Goal: Task Accomplishment & Management: Manage account settings

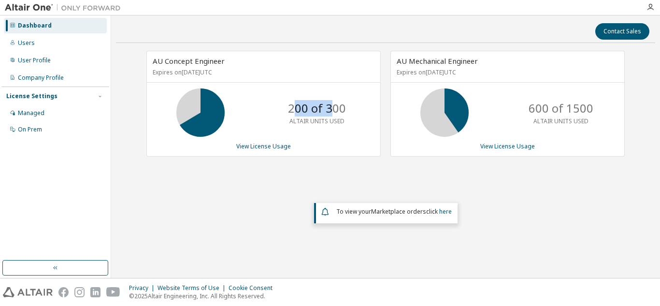
drag, startPoint x: 293, startPoint y: 106, endPoint x: 332, endPoint y: 108, distance: 39.2
click at [332, 108] on p "200 of 300" at bounding box center [317, 108] width 58 height 16
click at [323, 126] on div "200 of 300 ALTAIR UNITS USED" at bounding box center [316, 112] width 77 height 48
drag, startPoint x: 530, startPoint y: 106, endPoint x: 549, endPoint y: 105, distance: 19.9
click at [549, 105] on p "600 of 1500" at bounding box center [561, 108] width 65 height 16
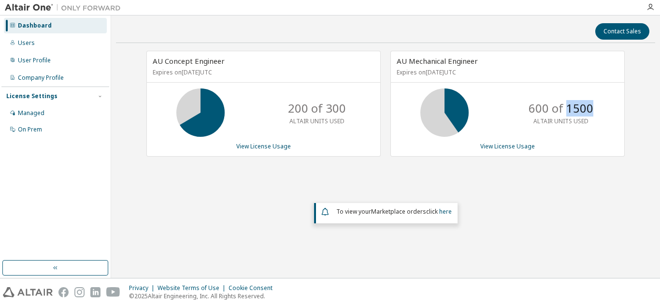
drag, startPoint x: 568, startPoint y: 108, endPoint x: 530, endPoint y: 179, distance: 81.3
click at [604, 123] on div "600 of 1500 ALTAIR UNITS USED" at bounding box center [507, 112] width 233 height 48
drag, startPoint x: 530, startPoint y: 108, endPoint x: 556, endPoint y: 108, distance: 26.1
click at [556, 108] on p "600 of 1500" at bounding box center [561, 108] width 65 height 16
drag, startPoint x: 306, startPoint y: 109, endPoint x: 266, endPoint y: 109, distance: 40.6
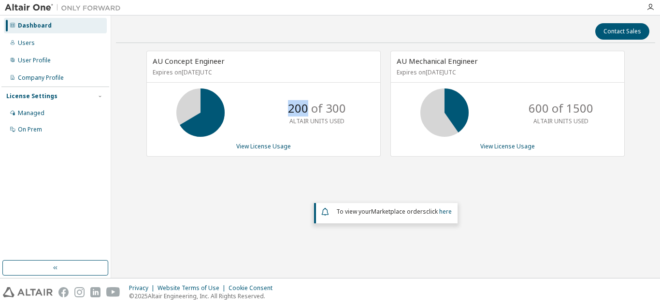
click at [266, 109] on div "200 of 300 ALTAIR UNITS USED" at bounding box center [263, 112] width 233 height 48
click at [501, 145] on link "View License Usage" at bounding box center [507, 146] width 55 height 8
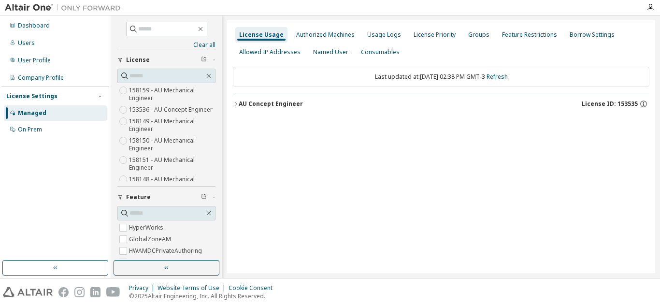
scroll to position [7, 0]
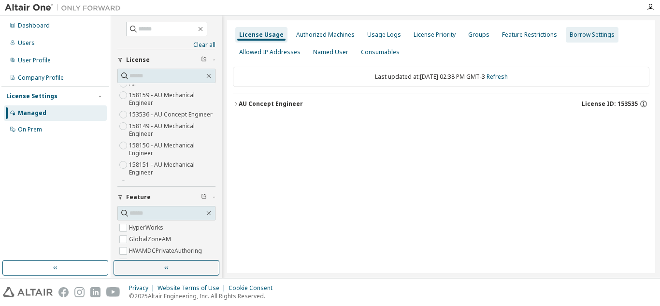
click at [471, 31] on div "Groups" at bounding box center [478, 35] width 21 height 8
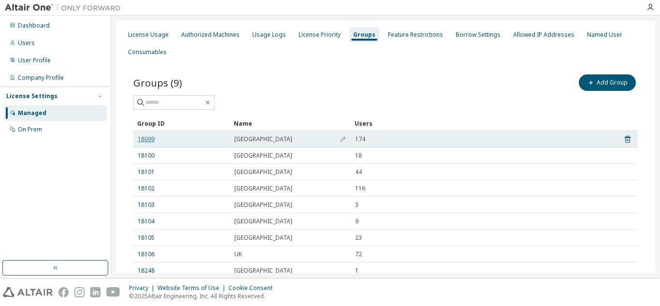
click at [147, 140] on link "18099" at bounding box center [146, 139] width 17 height 8
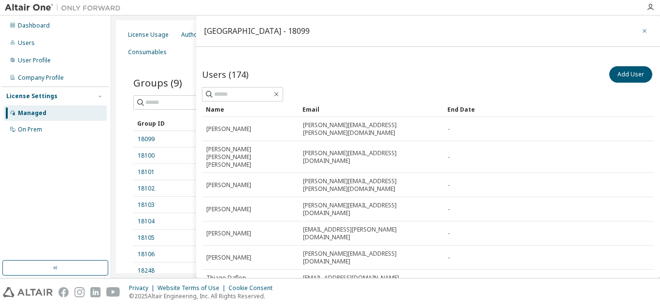
click at [641, 29] on icon "button" at bounding box center [644, 31] width 7 height 8
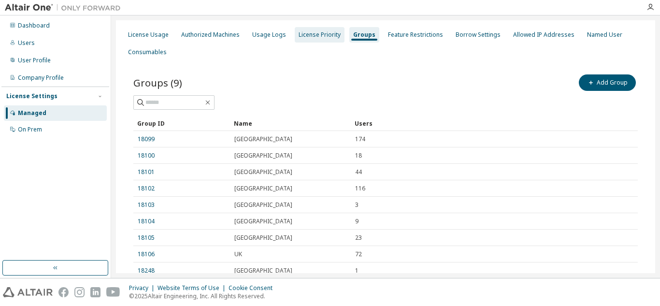
click at [314, 33] on div "License Priority" at bounding box center [320, 35] width 42 height 8
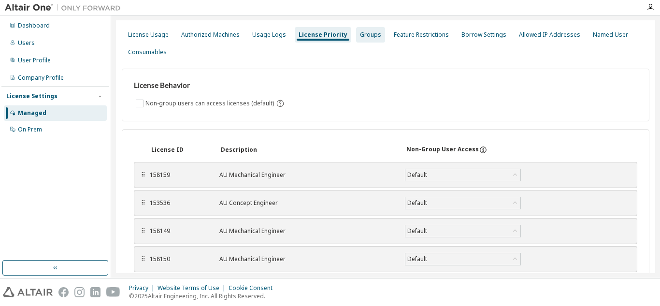
click at [364, 36] on div "Groups" at bounding box center [370, 35] width 21 height 8
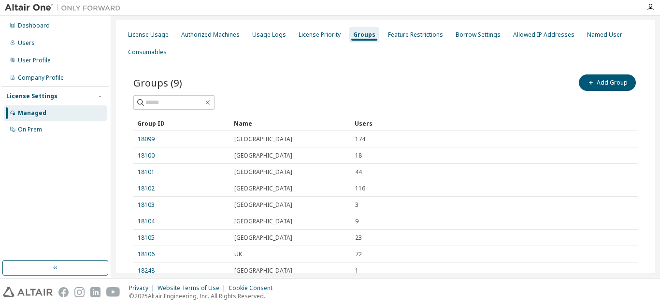
click at [150, 139] on link "18099" at bounding box center [146, 139] width 17 height 8
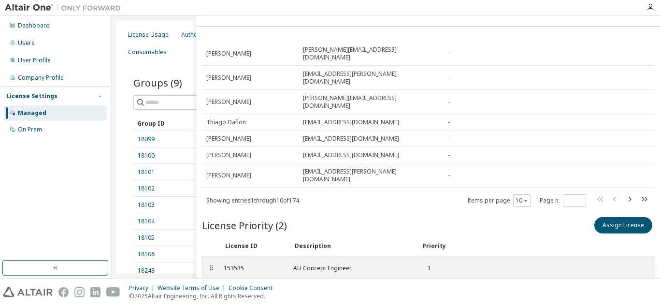
scroll to position [31, 0]
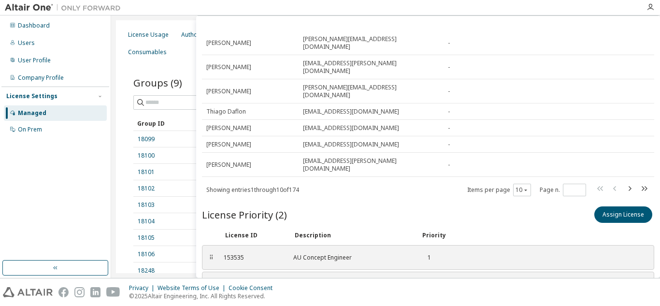
drag, startPoint x: 245, startPoint y: 222, endPoint x: 221, endPoint y: 221, distance: 24.2
click at [221, 276] on div "158158 AU Mechanical Engineer 2" at bounding box center [346, 284] width 257 height 16
copy div "158158"
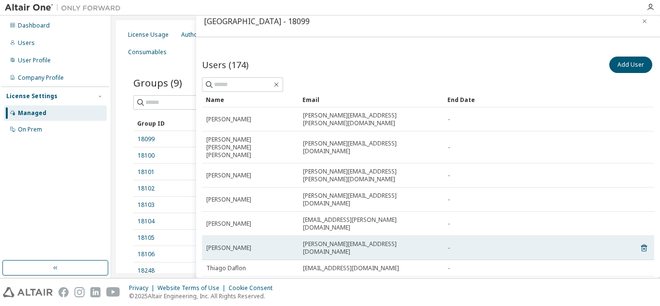
scroll to position [0, 0]
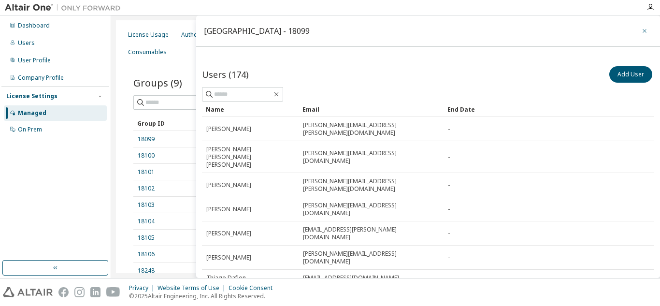
click at [642, 29] on icon "button" at bounding box center [644, 31] width 7 height 8
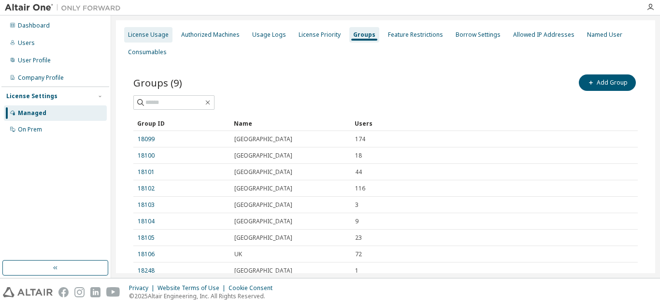
click at [160, 37] on div "License Usage" at bounding box center [148, 35] width 41 height 8
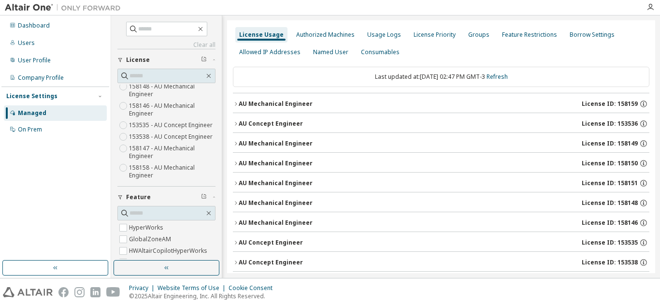
scroll to position [128, 0]
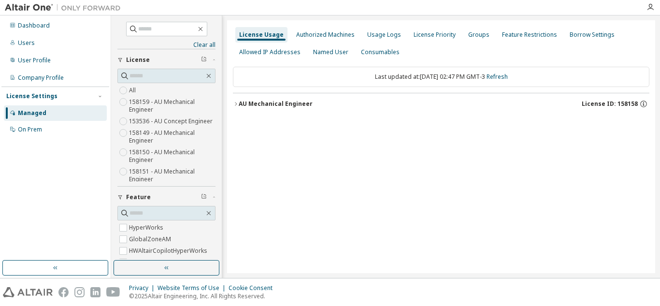
click at [236, 101] on icon "button" at bounding box center [236, 104] width 6 height 6
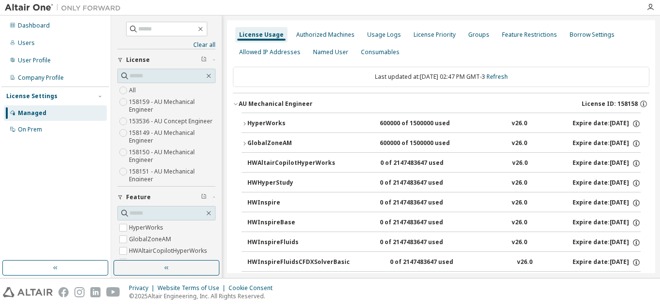
click at [276, 142] on div "GlobalZoneAM" at bounding box center [290, 143] width 87 height 9
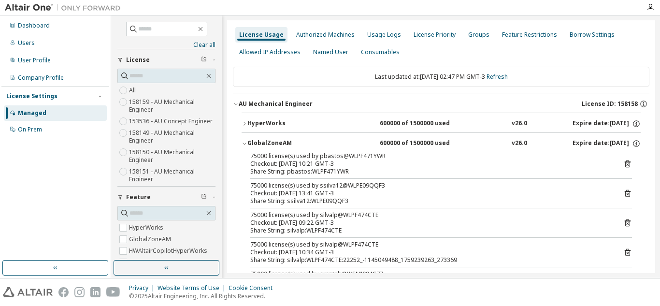
click at [244, 143] on icon "button" at bounding box center [245, 144] width 6 height 6
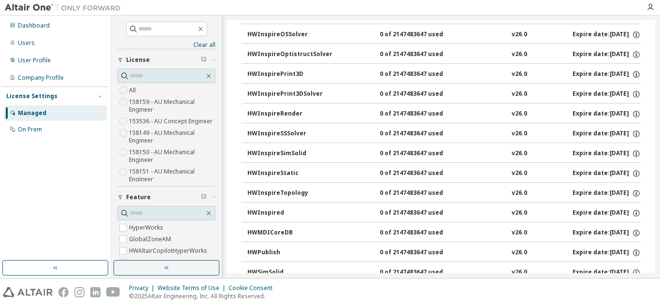
scroll to position [471, 0]
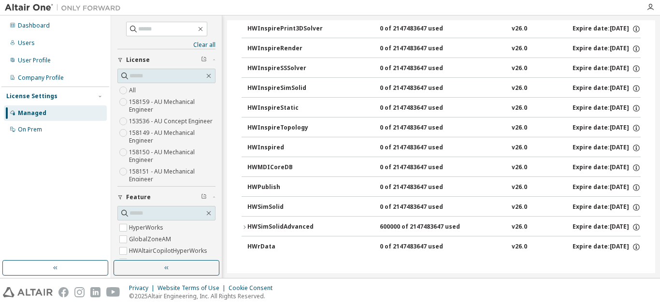
click at [288, 227] on div "HWSimSolidAdvanced" at bounding box center [290, 227] width 87 height 9
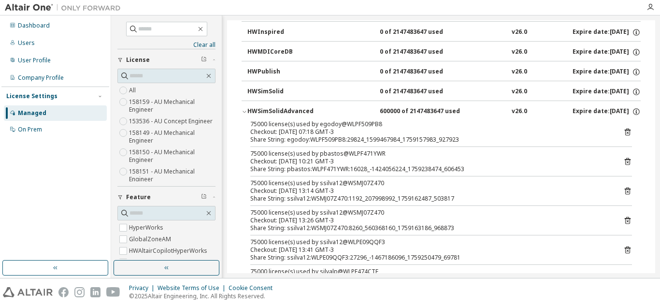
scroll to position [560, 0]
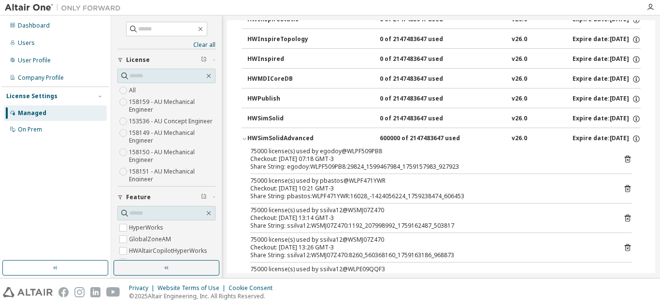
drag, startPoint x: 294, startPoint y: 117, endPoint x: 245, endPoint y: 118, distance: 49.3
click at [245, 118] on div "HWSimSolid 0 of 2147483647 used v26.0 Expire date: [DATE]" at bounding box center [441, 118] width 399 height 20
click at [245, 138] on icon "button" at bounding box center [245, 139] width 6 height 6
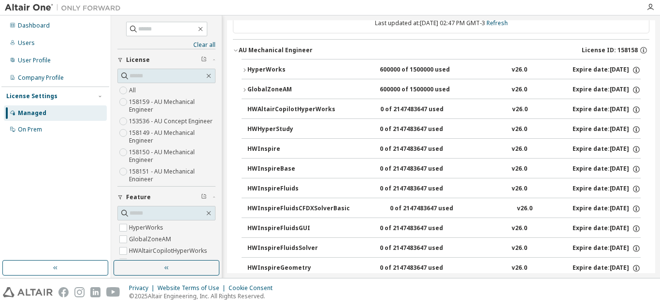
scroll to position [0, 0]
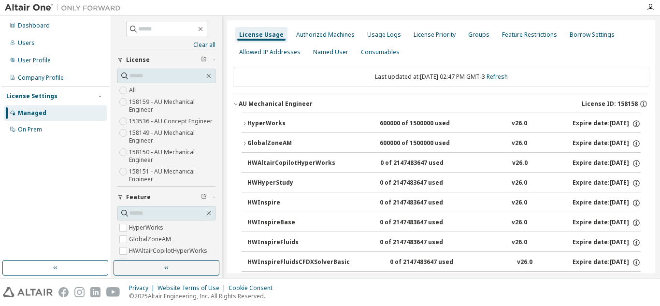
click at [264, 32] on div "License Usage" at bounding box center [261, 35] width 44 height 8
click at [205, 76] on icon "button" at bounding box center [209, 76] width 8 height 8
click at [195, 44] on link "Clear all" at bounding box center [166, 45] width 98 height 8
click at [316, 35] on div "Authorized Machines" at bounding box center [325, 35] width 58 height 8
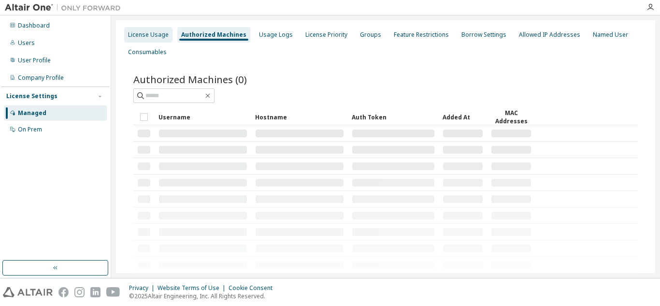
click at [154, 31] on div "License Usage" at bounding box center [148, 35] width 41 height 8
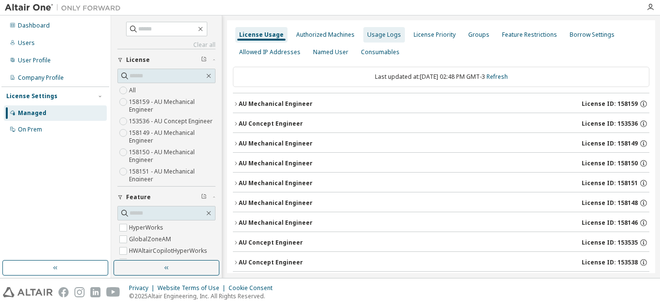
click at [371, 34] on div "Usage Logs" at bounding box center [384, 35] width 34 height 8
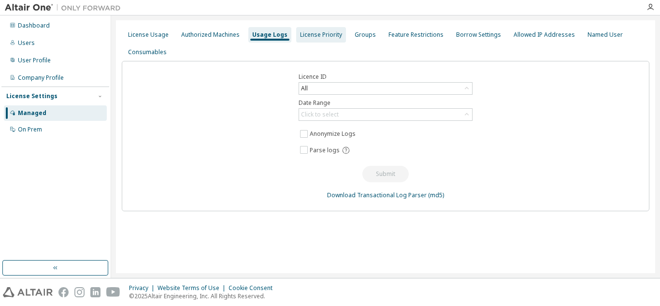
click at [316, 32] on div "License Priority" at bounding box center [321, 35] width 42 height 8
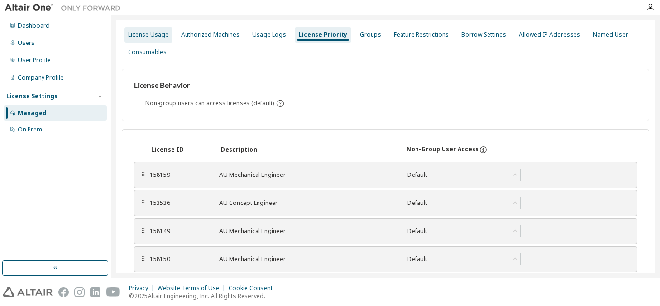
click at [142, 37] on div "License Usage" at bounding box center [148, 35] width 41 height 8
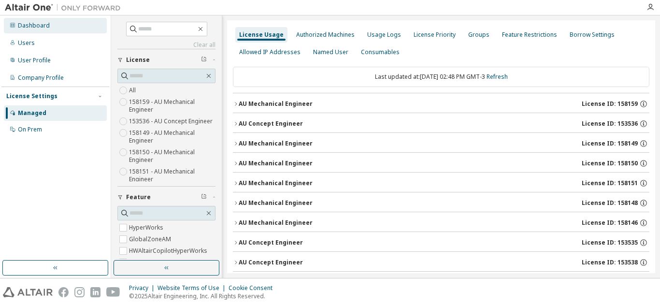
click at [33, 23] on div "Dashboard" at bounding box center [34, 26] width 32 height 8
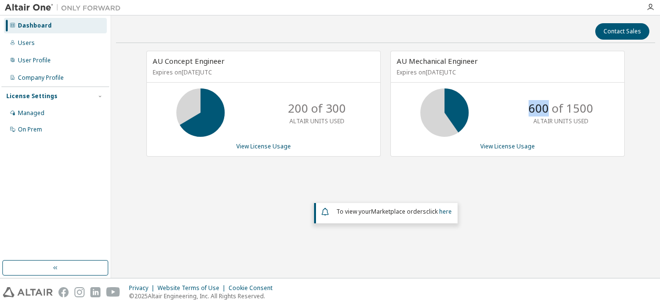
drag, startPoint x: 528, startPoint y: 107, endPoint x: 541, endPoint y: 129, distance: 24.7
click at [549, 105] on div "600 of 1500 ALTAIR UNITS USED" at bounding box center [560, 112] width 77 height 48
click at [564, 120] on p "ALTAIR UNITS USED" at bounding box center [560, 121] width 55 height 8
drag, startPoint x: 308, startPoint y: 110, endPoint x: 296, endPoint y: 132, distance: 26.0
click at [296, 108] on p "250 of 300" at bounding box center [317, 108] width 58 height 16
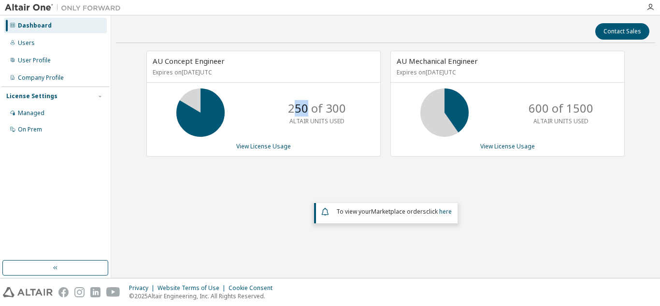
click at [309, 109] on p "250 of 300" at bounding box center [317, 108] width 58 height 16
click at [264, 144] on link "View License Usage" at bounding box center [263, 146] width 55 height 8
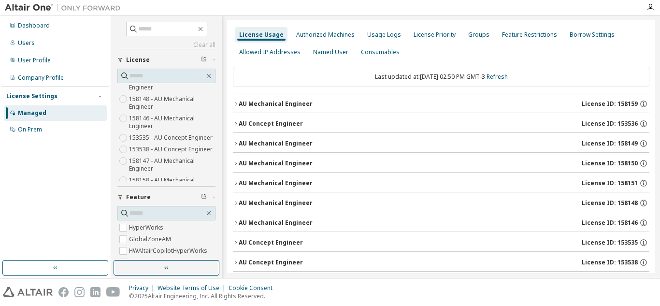
scroll to position [93, 0]
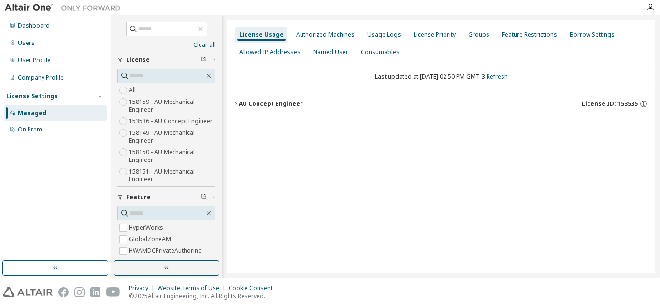
click at [235, 104] on icon "button" at bounding box center [236, 104] width 6 height 6
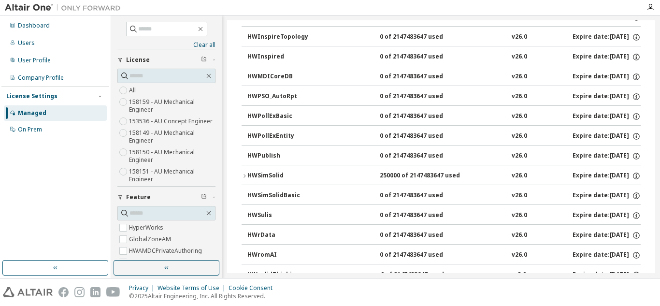
scroll to position [1592, 0]
click at [267, 176] on div "HWSimSolid" at bounding box center [290, 176] width 87 height 9
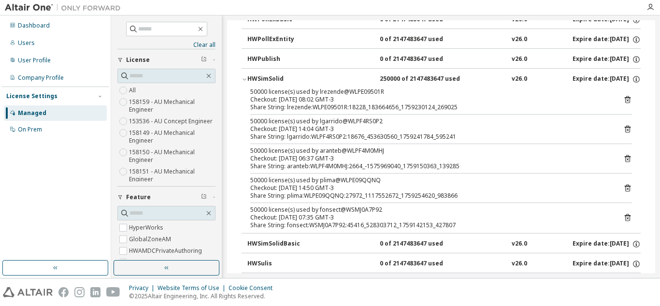
scroll to position [1688, 0]
drag, startPoint x: 382, startPoint y: 121, endPoint x: 316, endPoint y: 122, distance: 65.7
click at [316, 122] on div "50000 license(s) used by lgarrido@WLPF4RS0P2" at bounding box center [429, 122] width 359 height 8
drag, startPoint x: 284, startPoint y: 136, endPoint x: 245, endPoint y: 135, distance: 38.2
click at [245, 135] on div "50000 license(s) used by lrezende@WLPE09501R Checkout: [DATE] 08:02 GMT-3 Share…" at bounding box center [441, 160] width 399 height 145
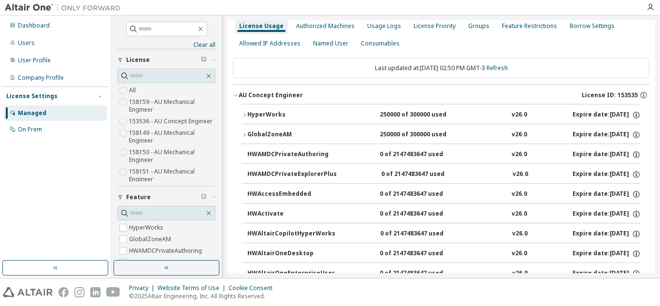
scroll to position [0, 0]
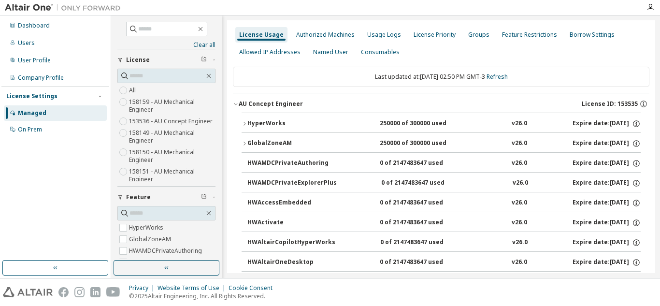
click at [390, 143] on div "250000 of 300000 used" at bounding box center [423, 143] width 87 height 9
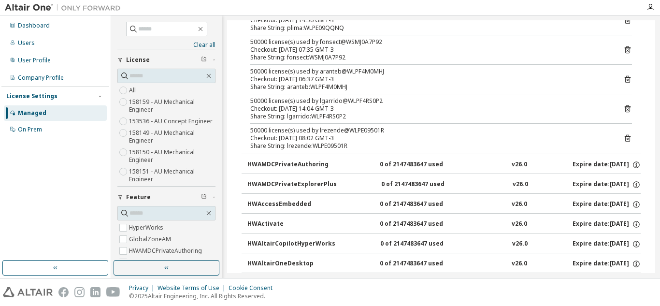
scroll to position [97, 0]
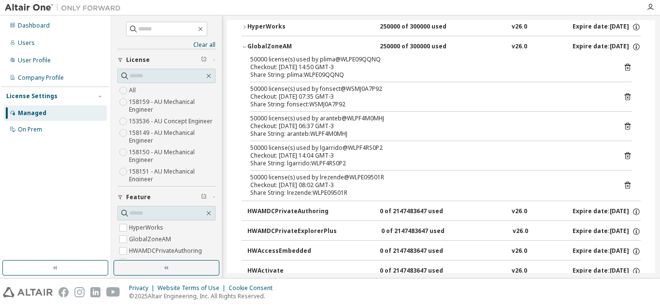
click at [323, 170] on div "50000 license(s) used by plima@WLPE09QQNQ Checkout: [DATE] 14:50 GMT-3 Share St…" at bounding box center [441, 128] width 399 height 145
drag, startPoint x: 326, startPoint y: 156, endPoint x: 326, endPoint y: 146, distance: 9.7
click at [326, 154] on div "Checkout: [DATE] 14:04 GMT-3" at bounding box center [429, 156] width 359 height 8
click at [324, 121] on div "50000 license(s) used by aranteb@WLPF4M0MHJ" at bounding box center [429, 119] width 359 height 8
click at [325, 91] on div "50000 license(s) used by fonsect@WSMJ0A7P92" at bounding box center [429, 89] width 359 height 8
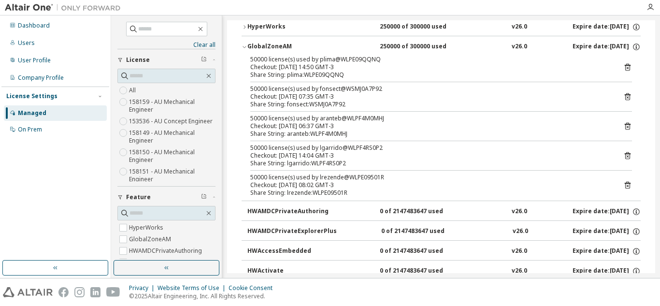
click at [325, 57] on div "50000 license(s) used by plima@WLPE09QQNQ" at bounding box center [429, 60] width 359 height 8
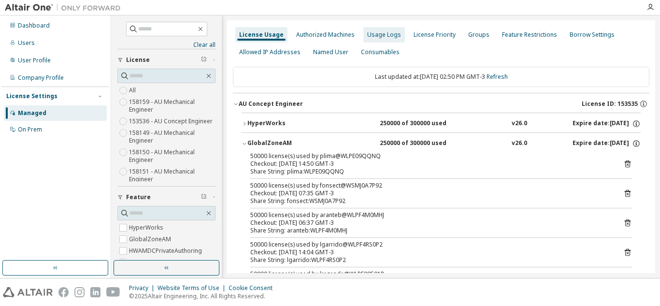
click at [374, 36] on div "Usage Logs" at bounding box center [384, 35] width 34 height 8
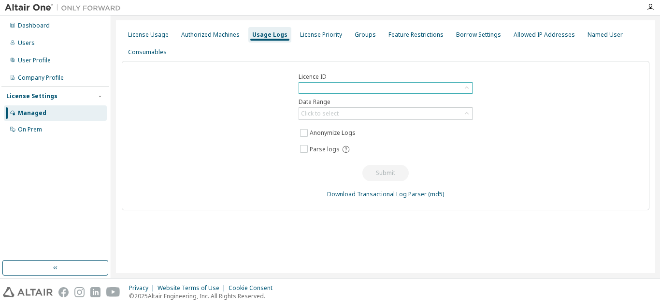
click at [402, 88] on div at bounding box center [385, 88] width 173 height 11
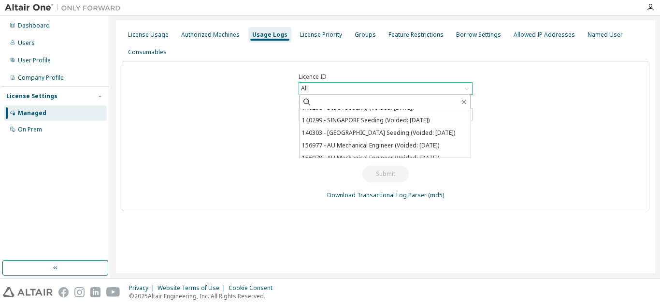
scroll to position [307, 0]
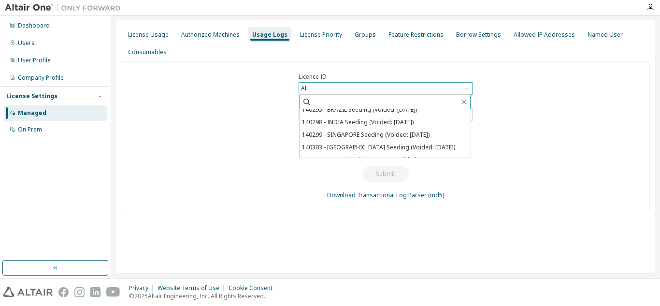
click at [326, 100] on input "text" at bounding box center [386, 102] width 148 height 10
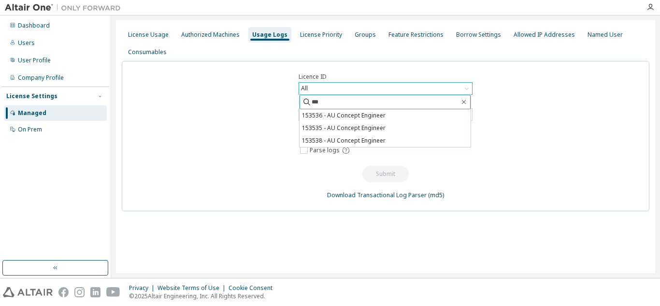
scroll to position [0, 0]
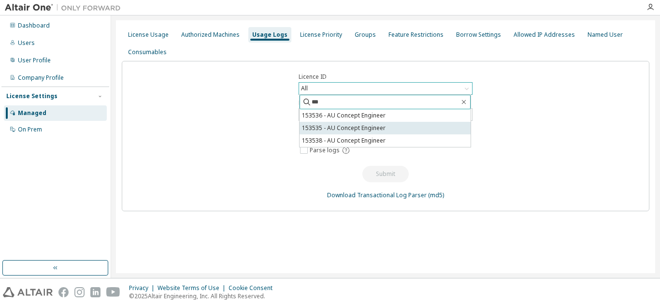
type input "***"
click at [345, 130] on li "153535 - AU Concept Engineer" at bounding box center [385, 128] width 171 height 13
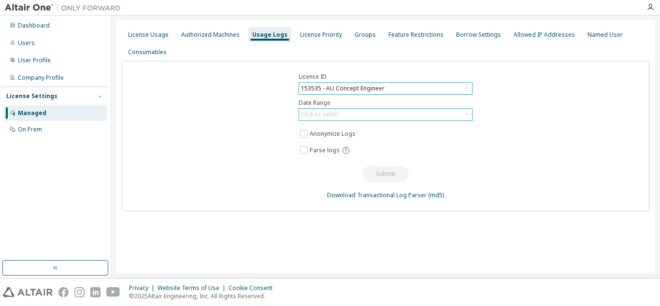
click at [365, 118] on div "Click to select" at bounding box center [385, 115] width 173 height 12
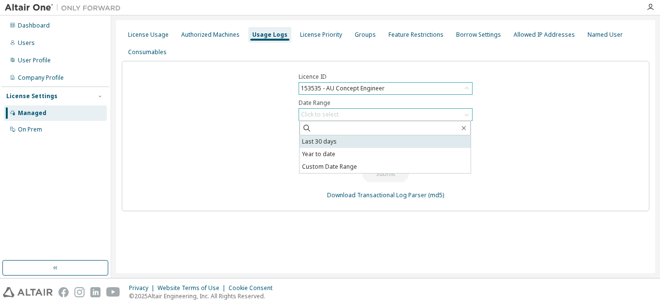
click at [335, 145] on li "Last 30 days" at bounding box center [385, 141] width 171 height 13
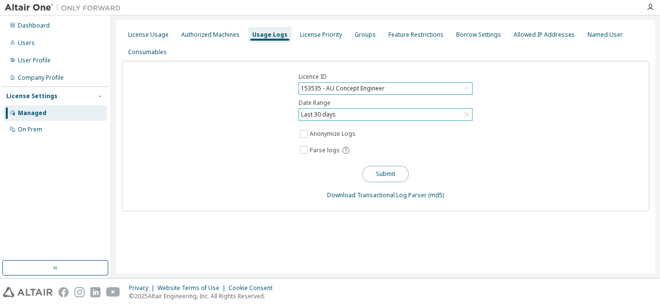
click at [383, 175] on button "Submit" at bounding box center [385, 174] width 46 height 16
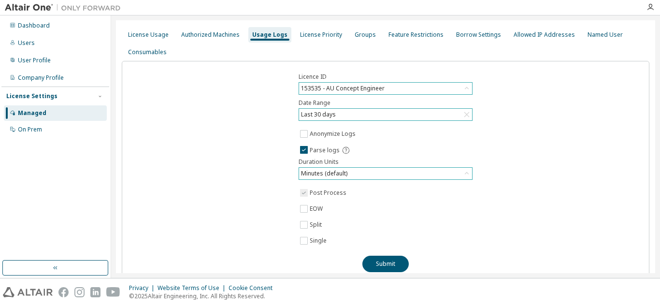
click at [428, 175] on div "Minutes (default)" at bounding box center [385, 174] width 173 height 12
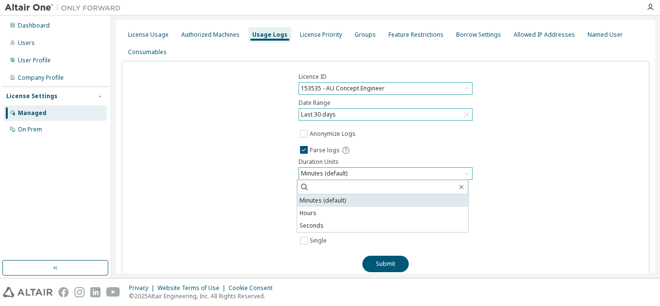
click at [354, 199] on li "Minutes (default)" at bounding box center [382, 200] width 171 height 13
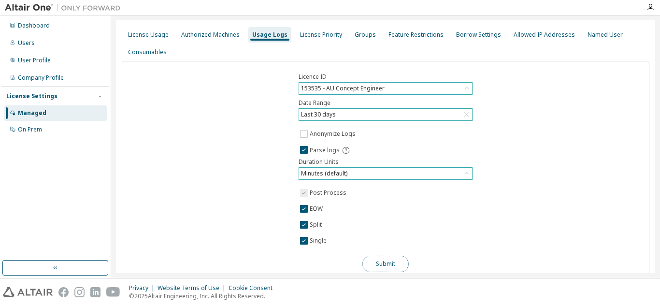
click at [383, 262] on button "Submit" at bounding box center [385, 264] width 46 height 16
click at [154, 37] on div "License Usage" at bounding box center [148, 35] width 41 height 8
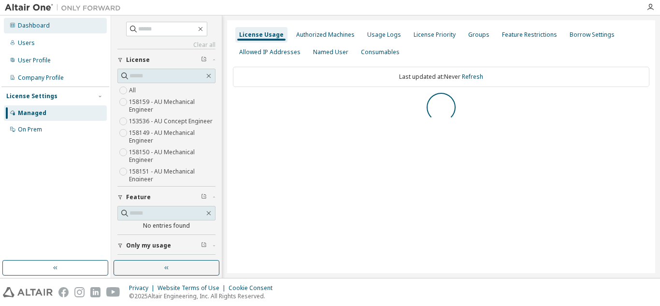
drag, startPoint x: 41, startPoint y: 27, endPoint x: 49, endPoint y: 32, distance: 9.4
click at [41, 28] on div "Dashboard" at bounding box center [34, 26] width 32 height 8
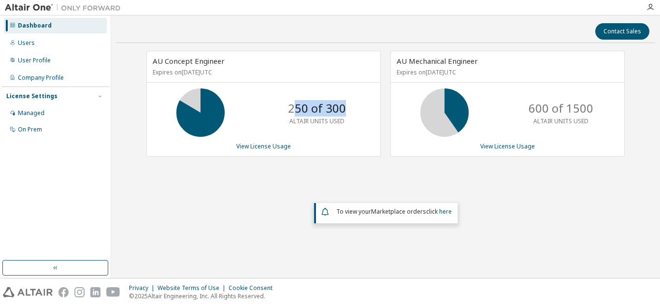
drag, startPoint x: 295, startPoint y: 105, endPoint x: 355, endPoint y: 110, distance: 60.1
click at [355, 110] on div "250 of 300 ALTAIR UNITS USED" at bounding box center [316, 112] width 77 height 48
click at [310, 105] on p "250 of 300" at bounding box center [317, 108] width 58 height 16
click at [268, 144] on link "View License Usage" at bounding box center [263, 146] width 55 height 8
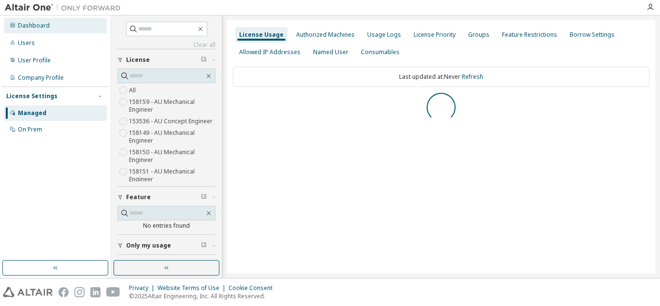
click at [25, 27] on div "Dashboard" at bounding box center [34, 26] width 32 height 8
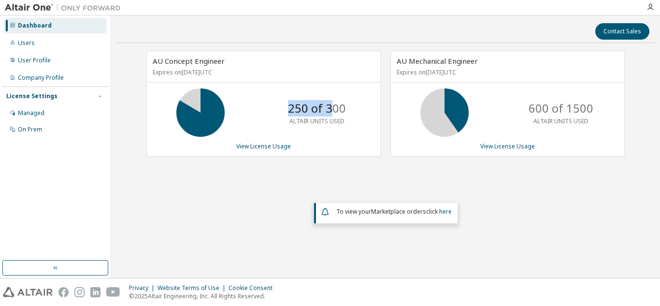
drag, startPoint x: 284, startPoint y: 108, endPoint x: 349, endPoint y: 114, distance: 65.5
click at [330, 114] on div "250 of 300 ALTAIR UNITS USED" at bounding box center [316, 112] width 77 height 48
drag, startPoint x: 526, startPoint y: 106, endPoint x: 582, endPoint y: 104, distance: 56.1
click at [584, 104] on div "600 of 1500 ALTAIR UNITS USED" at bounding box center [560, 112] width 77 height 48
click at [513, 145] on link "View License Usage" at bounding box center [507, 146] width 55 height 8
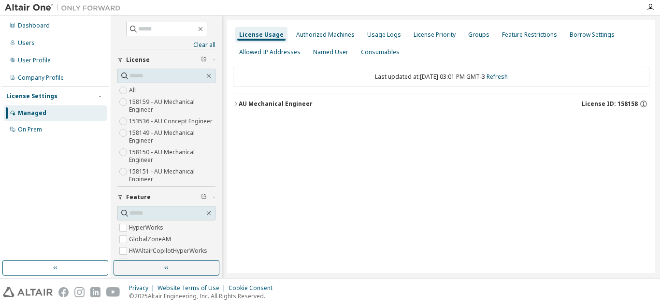
click at [286, 102] on div "AU Mechanical Engineer" at bounding box center [276, 104] width 74 height 8
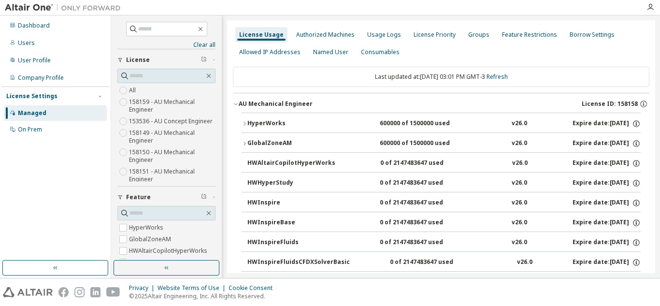
click at [272, 143] on div "GlobalZoneAM" at bounding box center [290, 143] width 87 height 9
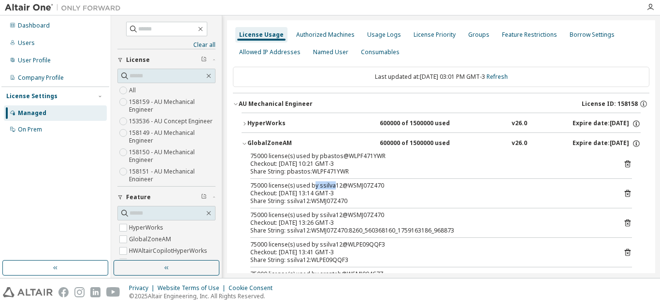
drag, startPoint x: 332, startPoint y: 186, endPoint x: 312, endPoint y: 184, distance: 20.4
click at [312, 184] on div "75000 license(s) used by ssilva12@WSMJ07Z470" at bounding box center [429, 186] width 359 height 8
drag, startPoint x: 339, startPoint y: 155, endPoint x: 312, endPoint y: 156, distance: 27.6
click at [312, 156] on div "75000 license(s) used by pbastos@WLPF471YWR" at bounding box center [429, 156] width 359 height 8
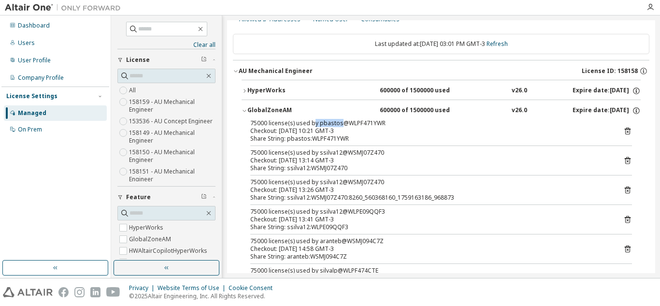
scroll to position [48, 0]
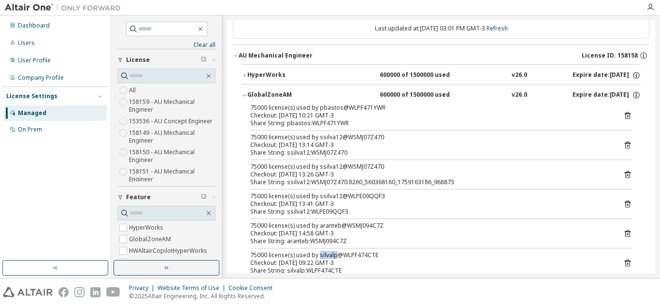
drag, startPoint x: 333, startPoint y: 255, endPoint x: 317, endPoint y: 256, distance: 16.0
click at [317, 256] on div "75000 license(s) used by silvalp@WLPF474CTE" at bounding box center [429, 255] width 359 height 8
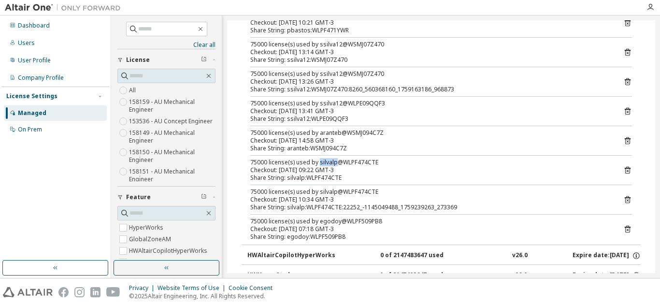
scroll to position [145, 0]
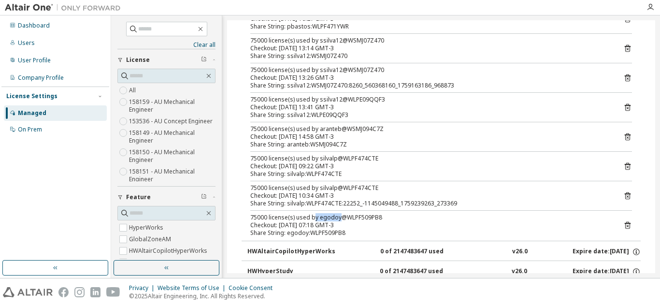
drag, startPoint x: 337, startPoint y: 218, endPoint x: 321, endPoint y: 218, distance: 16.4
click at [316, 217] on div "75000 license(s) used by egodoy@WLPF509PB8" at bounding box center [429, 218] width 359 height 8
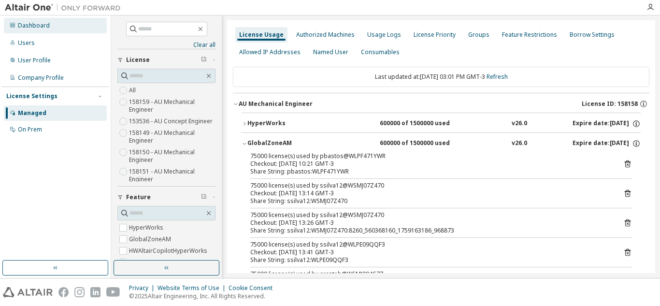
click at [41, 27] on div "Dashboard" at bounding box center [34, 26] width 32 height 8
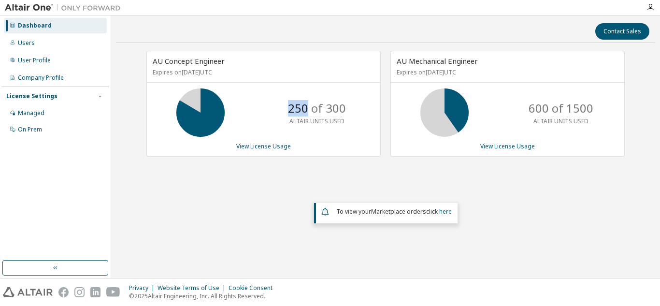
drag, startPoint x: 288, startPoint y: 108, endPoint x: 387, endPoint y: 82, distance: 102.1
click at [308, 111] on div "250 of 300 ALTAIR UNITS USED" at bounding box center [316, 112] width 77 height 48
click at [327, 125] on div "250 of 300 ALTAIR UNITS USED" at bounding box center [316, 112] width 77 height 48
drag, startPoint x: 528, startPoint y: 106, endPoint x: 544, endPoint y: 120, distance: 21.2
click at [549, 115] on div "600 of 1500 ALTAIR UNITS USED" at bounding box center [560, 112] width 77 height 48
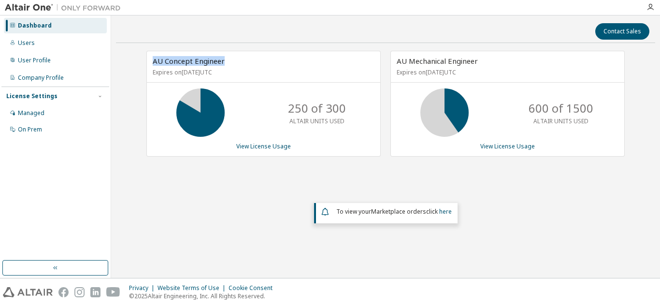
drag, startPoint x: 153, startPoint y: 57, endPoint x: 232, endPoint y: 63, distance: 79.5
click at [247, 55] on div "AU Concept Engineer Expires on [DATE] UTC" at bounding box center [263, 66] width 233 height 31
drag, startPoint x: 529, startPoint y: 80, endPoint x: 544, endPoint y: 115, distance: 38.8
click at [530, 80] on div "AU Mechanical Engineer Expires on [DATE] UTC" at bounding box center [507, 66] width 233 height 31
drag, startPoint x: 528, startPoint y: 106, endPoint x: 594, endPoint y: 109, distance: 66.3
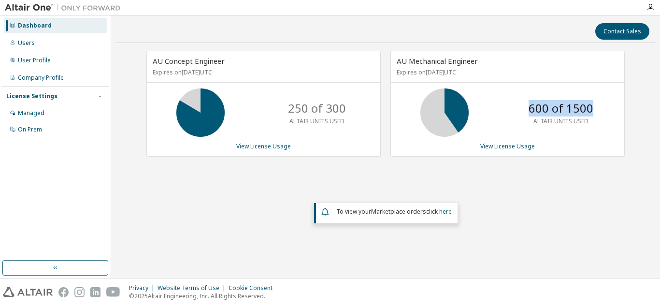
click at [594, 109] on div "600 of 1500 ALTAIR UNITS USED" at bounding box center [560, 112] width 77 height 48
click at [530, 198] on div "AU Concept Engineer Expires on [DATE] UTC 250 of 300 ALTAIR UNITS USED View Lic…" at bounding box center [385, 150] width 539 height 199
drag, startPoint x: 288, startPoint y: 103, endPoint x: 309, endPoint y: 108, distance: 21.2
click at [309, 108] on div "250 of 300 ALTAIR UNITS USED" at bounding box center [316, 112] width 77 height 48
click at [252, 144] on link "View License Usage" at bounding box center [263, 146] width 55 height 8
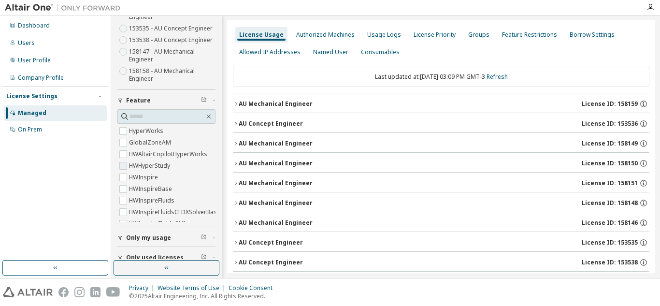
scroll to position [80, 0]
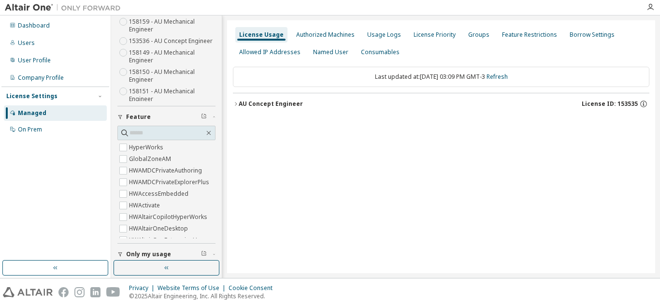
click at [268, 104] on div "AU Concept Engineer" at bounding box center [271, 104] width 64 height 8
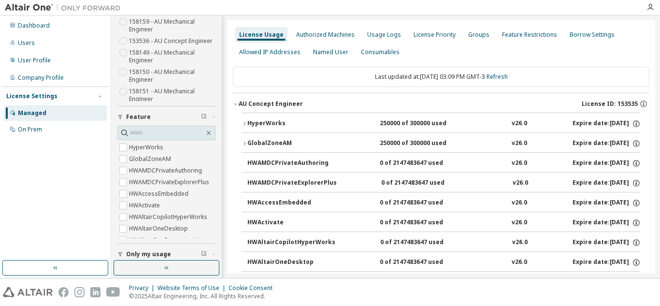
click at [272, 143] on div "GlobalZoneAM" at bounding box center [290, 143] width 87 height 9
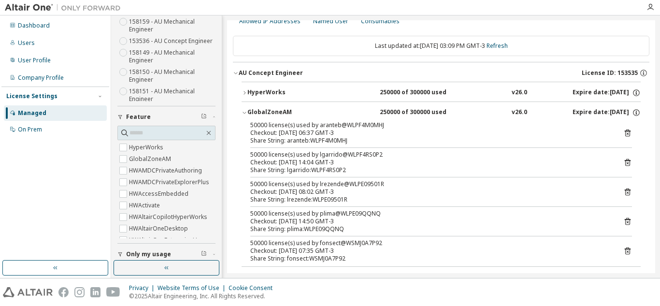
scroll to position [48, 0]
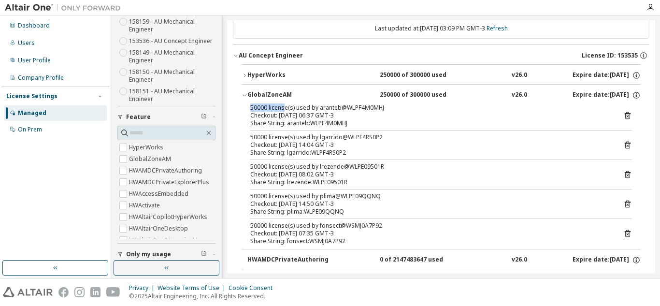
drag, startPoint x: 247, startPoint y: 108, endPoint x: 275, endPoint y: 116, distance: 28.9
click at [282, 111] on div "50000 license(s) used by aranteb@WLPF4M0MHJ Checkout: [DATE] 06:37 GMT-3 Share …" at bounding box center [441, 176] width 399 height 145
drag, startPoint x: 253, startPoint y: 134, endPoint x: 263, endPoint y: 166, distance: 33.0
click at [284, 141] on div "50000 license(s) used by lgarrido@WLPF4RS0P2 Checkout: [DATE] 14:04 GMT-3" at bounding box center [429, 140] width 359 height 15
drag, startPoint x: 281, startPoint y: 168, endPoint x: 251, endPoint y: 200, distance: 43.8
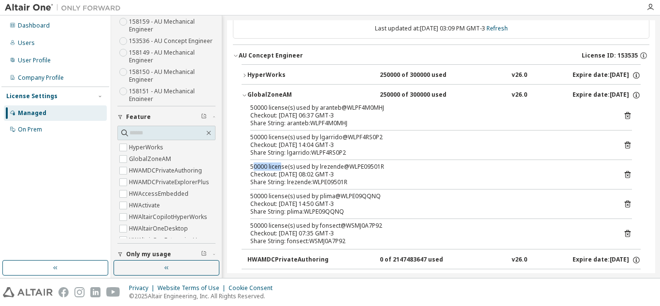
click at [280, 168] on div "50000 license(s) used by lrezende@WLPE09501R" at bounding box center [429, 167] width 359 height 8
drag, startPoint x: 251, startPoint y: 198, endPoint x: 278, endPoint y: 228, distance: 39.7
click at [291, 206] on div "50000 license(s) used by plima@WLPE09QQNQ Checkout: [DATE] 14:50 GMT-3" at bounding box center [429, 199] width 359 height 15
drag, startPoint x: 254, startPoint y: 229, endPoint x: 317, endPoint y: 232, distance: 62.9
click at [317, 232] on div "Checkout: [DATE] 07:35 GMT-3" at bounding box center [429, 234] width 359 height 8
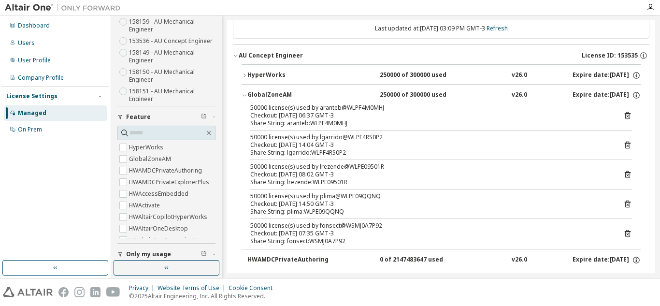
click at [476, 227] on div "50000 license(s) used by fonsect@WSMJ0A7P92" at bounding box center [429, 226] width 359 height 8
drag, startPoint x: 317, startPoint y: 167, endPoint x: 324, endPoint y: 161, distance: 9.7
click at [341, 169] on div "50000 license(s) used by lrezende@WLPE09501R" at bounding box center [429, 167] width 359 height 8
drag, startPoint x: 317, startPoint y: 138, endPoint x: 318, endPoint y: 122, distance: 16.0
click at [343, 137] on div "50000 license(s) used by lgarrido@WLPF4RS0P2" at bounding box center [429, 137] width 359 height 8
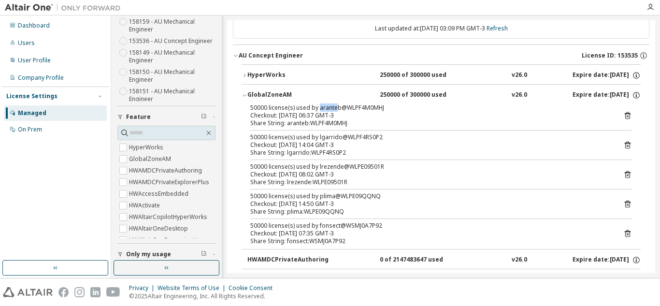
drag, startPoint x: 317, startPoint y: 107, endPoint x: 337, endPoint y: 110, distance: 20.5
click at [337, 110] on div "50000 license(s) used by aranteb@WLPF4M0MHJ" at bounding box center [429, 108] width 359 height 8
drag, startPoint x: 316, startPoint y: 197, endPoint x: 338, endPoint y: 196, distance: 21.7
click at [338, 196] on div "50000 license(s) used by plima@WLPE09QQNQ" at bounding box center [429, 196] width 359 height 8
drag, startPoint x: 316, startPoint y: 222, endPoint x: 339, endPoint y: 223, distance: 22.7
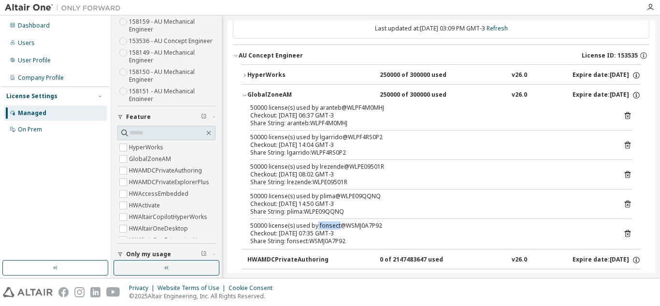
click at [339, 223] on div "50000 license(s) used by fonsect@WSMJ0A7P92" at bounding box center [429, 226] width 359 height 8
click at [336, 141] on div "Checkout: [DATE] 14:04 GMT-3" at bounding box center [429, 145] width 359 height 8
drag, startPoint x: 378, startPoint y: 135, endPoint x: 345, endPoint y: 150, distance: 35.9
click at [345, 138] on div "50000 license(s) used by lgarrido@WLPF4RS0P2" at bounding box center [429, 137] width 359 height 8
click at [324, 144] on div "Checkout: [DATE] 14:04 GMT-3" at bounding box center [429, 145] width 359 height 8
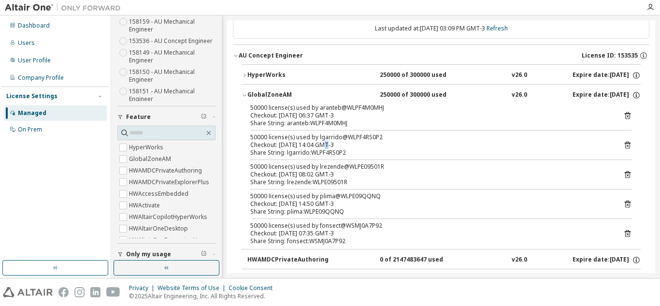
click at [322, 146] on div "Checkout: [DATE] 14:04 GMT-3" at bounding box center [429, 145] width 359 height 8
click at [324, 143] on div "Checkout: [DATE] 14:04 GMT-3" at bounding box center [429, 145] width 359 height 8
click at [327, 149] on div "Share String: lgarrido:WLPF4RS0P2" at bounding box center [429, 153] width 359 height 8
drag, startPoint x: 312, startPoint y: 145, endPoint x: 324, endPoint y: 144, distance: 12.6
click at [324, 144] on div "Checkout: [DATE] 14:04 GMT-3" at bounding box center [429, 145] width 359 height 8
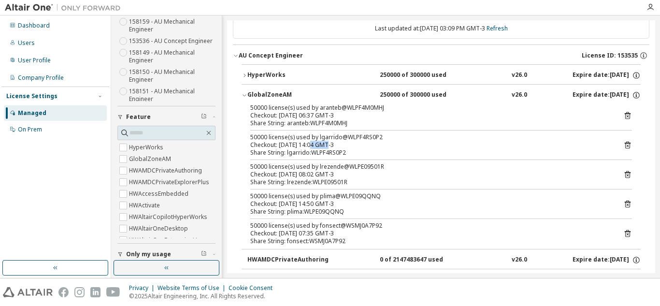
drag, startPoint x: 344, startPoint y: 145, endPoint x: 323, endPoint y: 147, distance: 21.3
click at [323, 147] on div "Checkout: [DATE] 14:04 GMT-3" at bounding box center [429, 145] width 359 height 8
click at [325, 146] on div "Checkout: [DATE] 14:04 GMT-3" at bounding box center [429, 145] width 359 height 8
drag, startPoint x: 324, startPoint y: 145, endPoint x: 310, endPoint y: 145, distance: 14.0
click at [310, 145] on div "Checkout: [DATE] 14:04 GMT-3" at bounding box center [429, 145] width 359 height 8
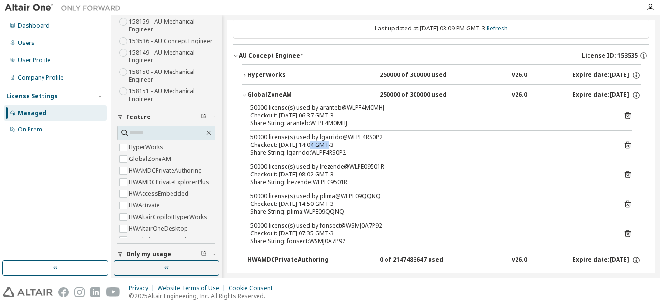
click at [344, 145] on div "Checkout: [DATE] 14:04 GMT-3" at bounding box center [429, 145] width 359 height 8
click at [335, 156] on div "Share String: lgarrido:WLPF4RS0P2" at bounding box center [429, 153] width 359 height 8
drag, startPoint x: 341, startPoint y: 144, endPoint x: 311, endPoint y: 147, distance: 30.1
click at [311, 147] on div "Checkout: [DATE] 14:04 GMT-3" at bounding box center [429, 145] width 359 height 8
click at [364, 151] on div "Share String: lgarrido:WLPF4RS0P2" at bounding box center [429, 153] width 359 height 8
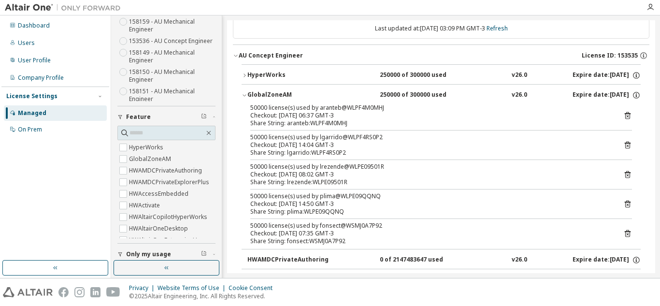
drag, startPoint x: 343, startPoint y: 142, endPoint x: 319, endPoint y: 143, distance: 23.2
click at [319, 143] on div "Checkout: [DATE] 14:04 GMT-3" at bounding box center [429, 145] width 359 height 8
drag, startPoint x: 356, startPoint y: 144, endPoint x: 347, endPoint y: 144, distance: 8.7
click at [356, 144] on div "Checkout: [DATE] 14:04 GMT-3" at bounding box center [429, 145] width 359 height 8
drag, startPoint x: 347, startPoint y: 144, endPoint x: 307, endPoint y: 143, distance: 40.1
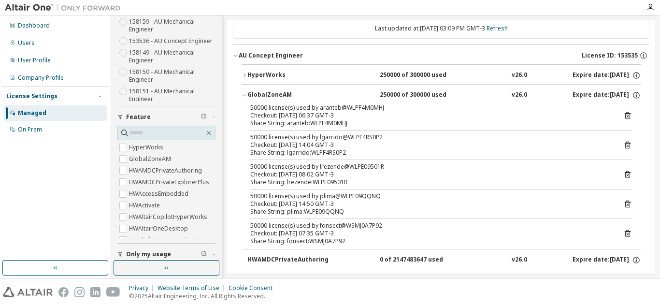
click at [307, 143] on div "Checkout: [DATE] 14:04 GMT-3" at bounding box center [429, 145] width 359 height 8
click at [340, 147] on div "Checkout: [DATE] 14:04 GMT-3" at bounding box center [429, 145] width 359 height 8
click at [324, 144] on div "Checkout: [DATE] 14:04 GMT-3" at bounding box center [429, 145] width 359 height 8
click at [327, 144] on div "Checkout: [DATE] 14:04 GMT-3" at bounding box center [429, 145] width 359 height 8
drag, startPoint x: 325, startPoint y: 144, endPoint x: 341, endPoint y: 147, distance: 15.7
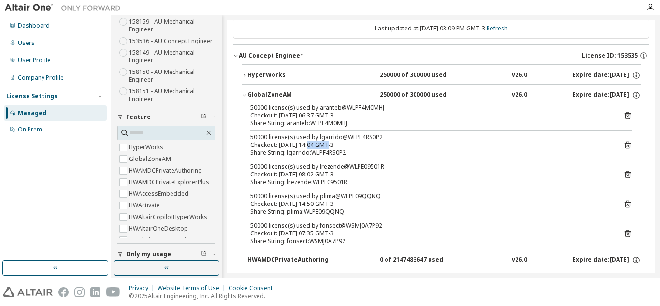
click at [309, 144] on div "Checkout: [DATE] 14:04 GMT-3" at bounding box center [429, 145] width 359 height 8
click at [381, 145] on div "Checkout: [DATE] 14:04 GMT-3" at bounding box center [429, 145] width 359 height 8
drag, startPoint x: 346, startPoint y: 143, endPoint x: 313, endPoint y: 144, distance: 32.9
click at [313, 144] on div "Checkout: [DATE] 14:04 GMT-3" at bounding box center [429, 145] width 359 height 8
drag, startPoint x: 345, startPoint y: 116, endPoint x: 310, endPoint y: 114, distance: 34.9
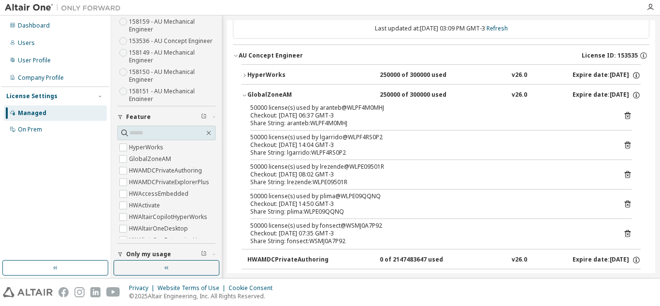
click at [310, 114] on div "Checkout: [DATE] 06:37 GMT-3" at bounding box center [429, 116] width 359 height 8
click at [279, 77] on div "HyperWorks" at bounding box center [290, 75] width 87 height 9
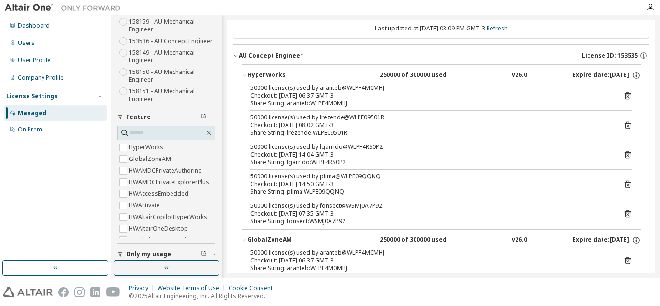
click at [279, 77] on div "HyperWorks" at bounding box center [290, 75] width 87 height 9
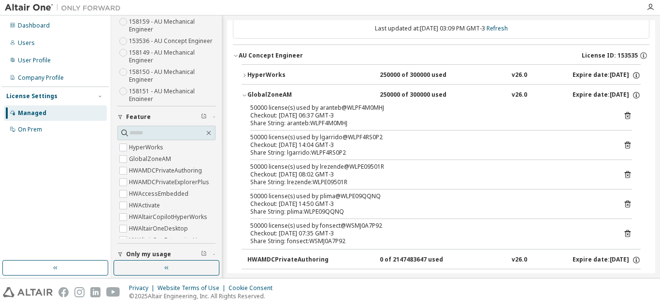
click at [273, 97] on div "GlobalZoneAM" at bounding box center [290, 95] width 87 height 9
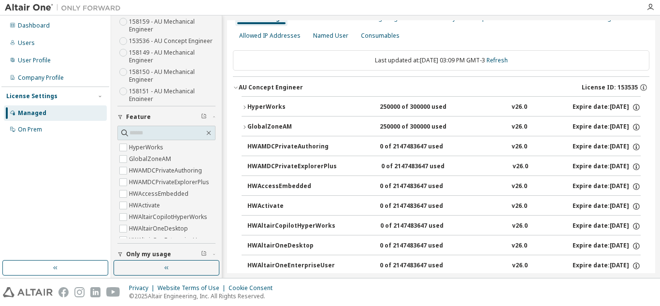
scroll to position [0, 0]
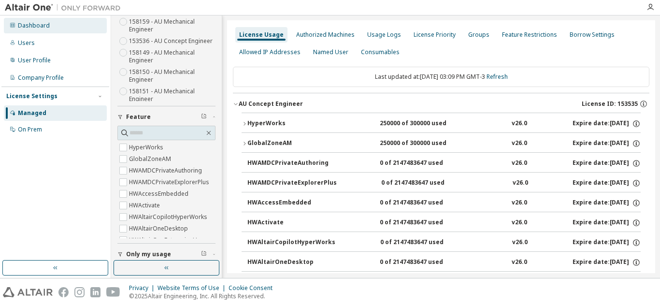
click at [15, 24] on icon at bounding box center [13, 25] width 6 height 6
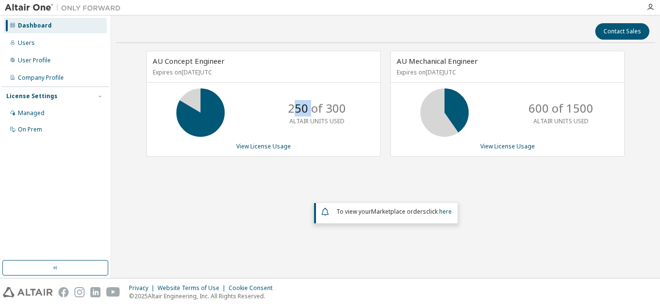
drag, startPoint x: 295, startPoint y: 108, endPoint x: 312, endPoint y: 110, distance: 17.0
click at [312, 110] on p "250 of 300" at bounding box center [317, 108] width 58 height 16
